Goal: Task Accomplishment & Management: Complete application form

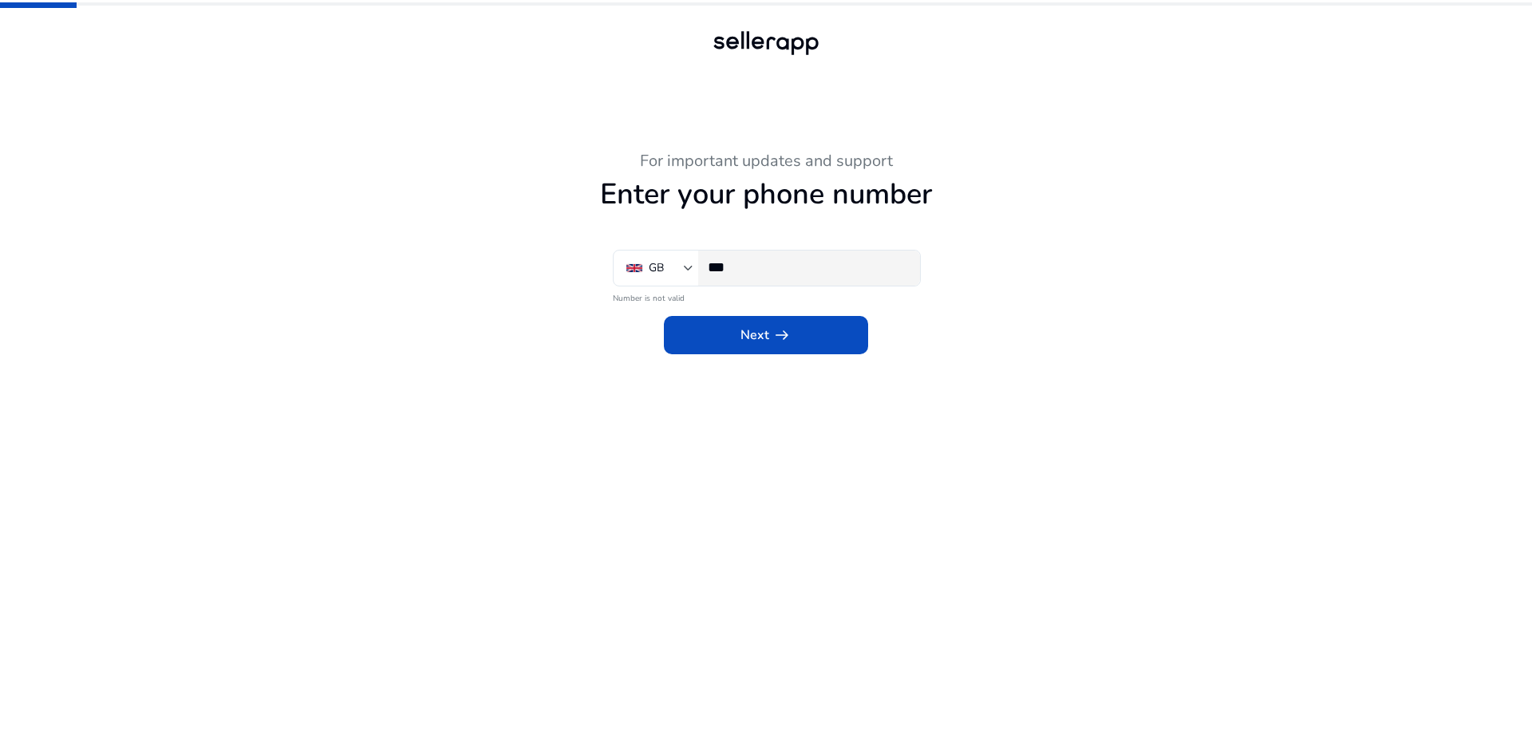
click at [827, 278] on div "***" at bounding box center [808, 268] width 200 height 35
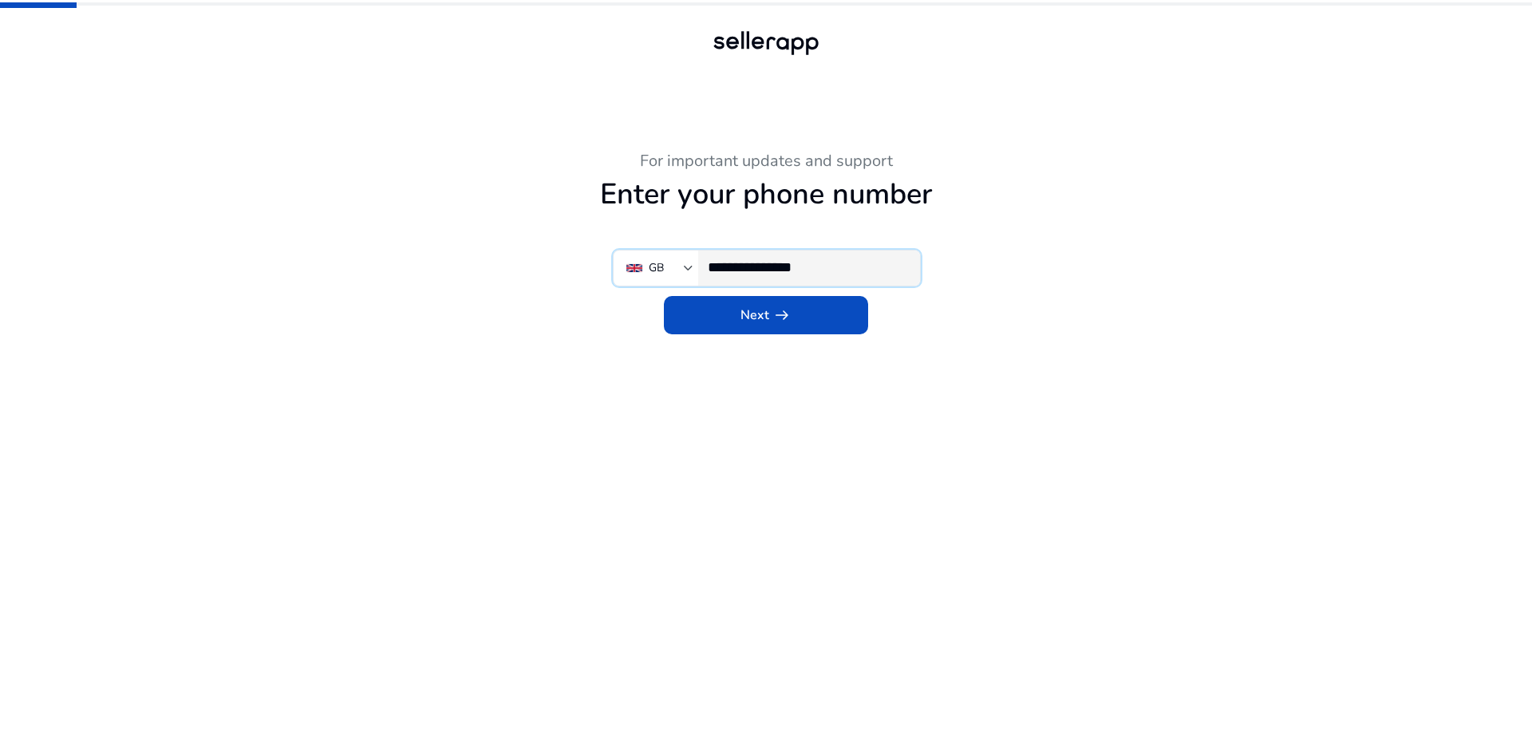
type input "**********"
click at [779, 317] on span "arrow_right_alt" at bounding box center [782, 315] width 19 height 19
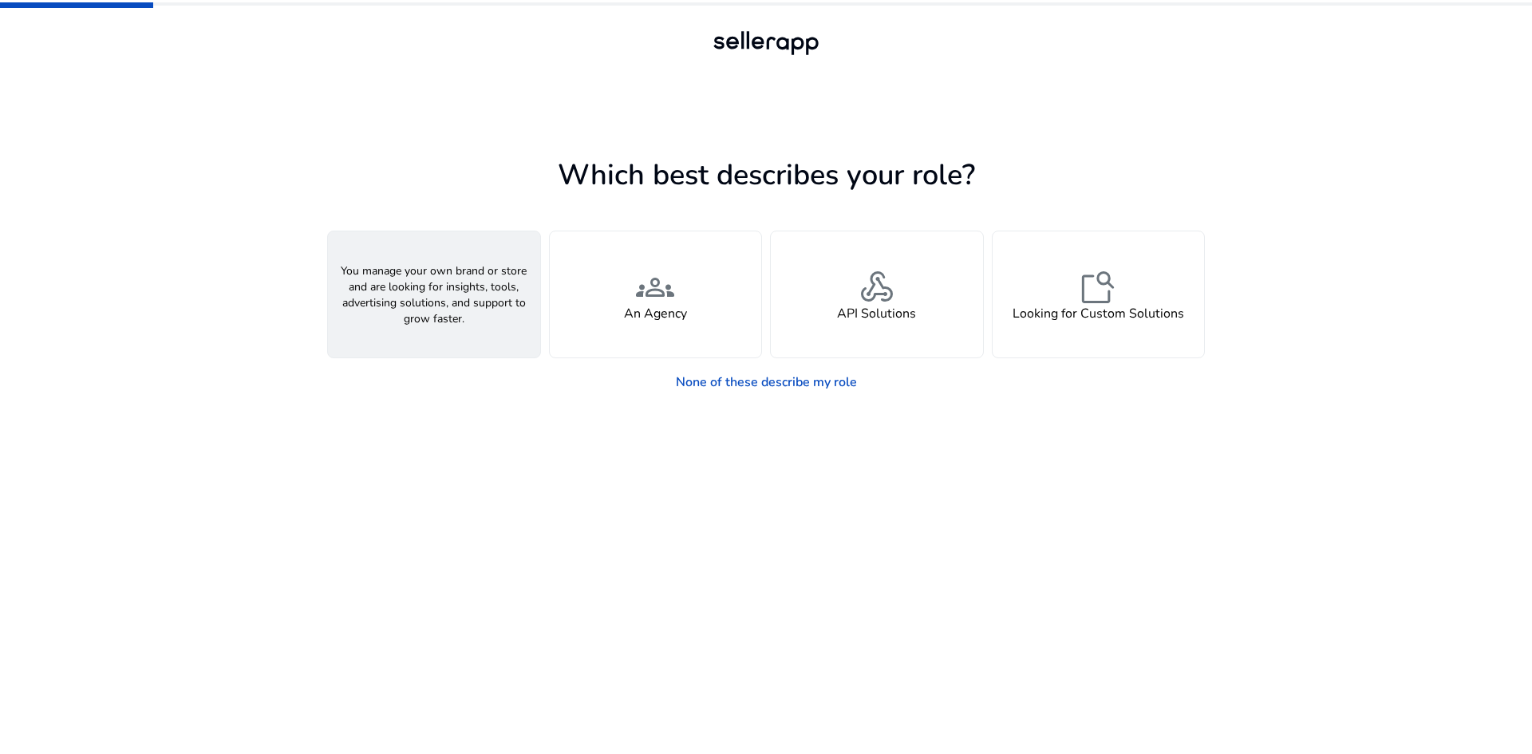
click at [467, 334] on div "person A Seller" at bounding box center [434, 294] width 212 height 126
